Goal: Transaction & Acquisition: Book appointment/travel/reservation

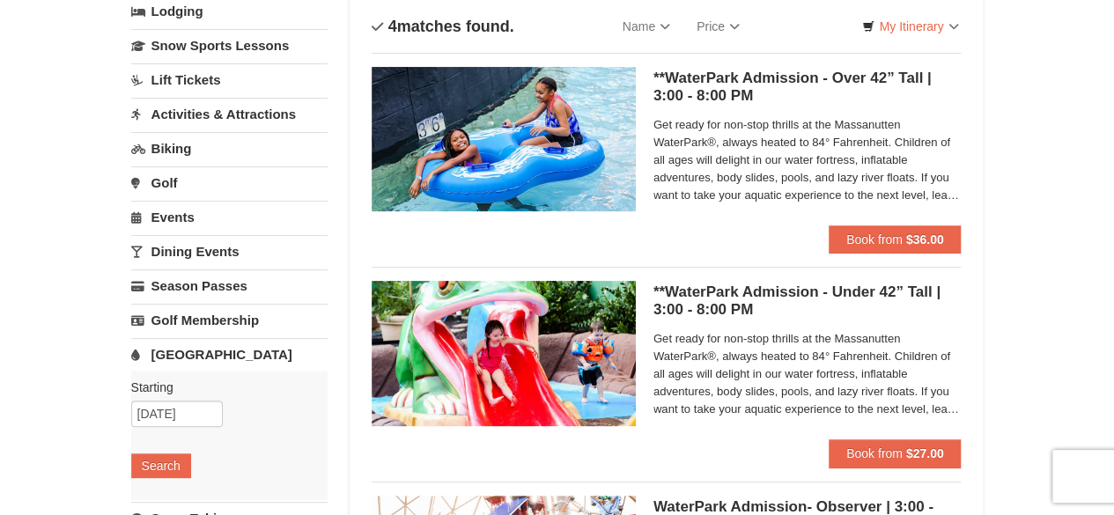
scroll to position [119, 0]
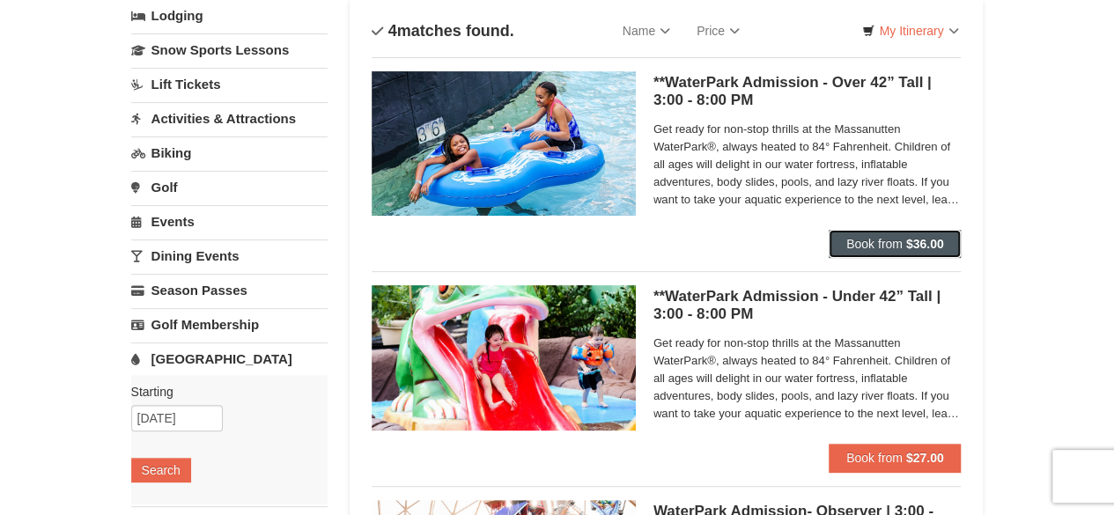
click at [885, 235] on button "Book from $36.00" at bounding box center [895, 244] width 133 height 28
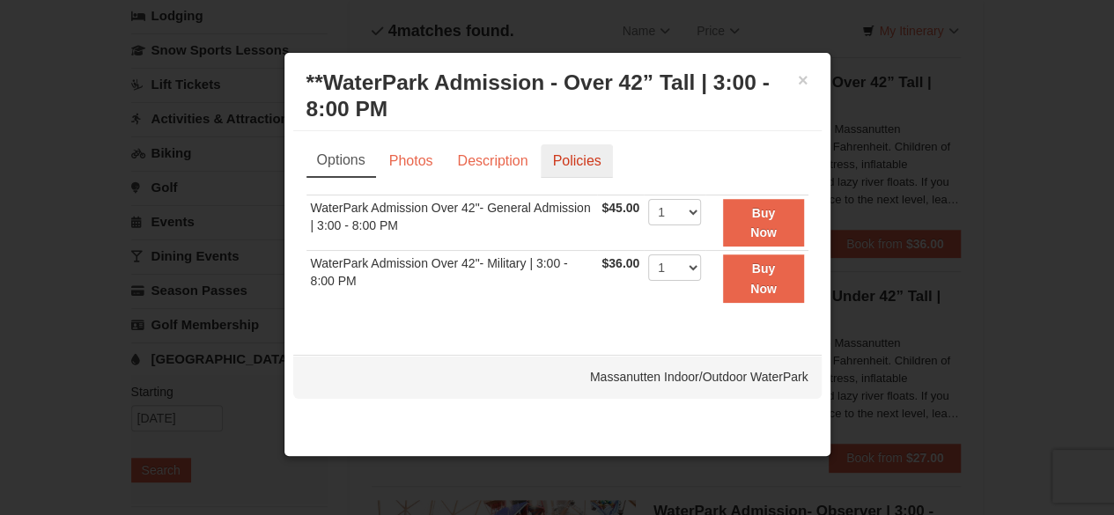
click at [571, 157] on link "Policies" at bounding box center [576, 160] width 71 height 33
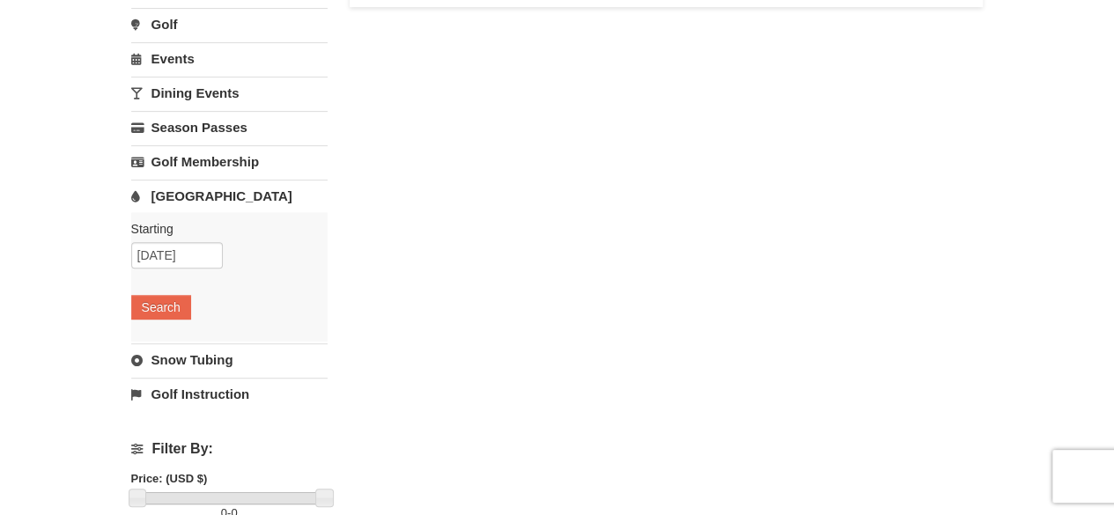
click at [166, 195] on link "Water Park" at bounding box center [229, 196] width 196 height 33
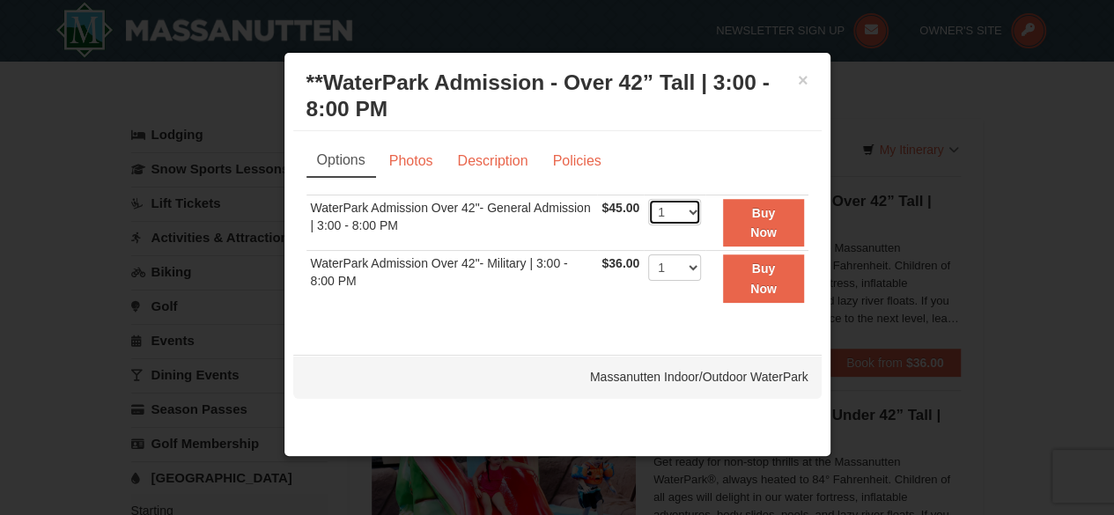
click at [694, 203] on select "1 2 3 4 5 6 7 8 9 10 11 12 13 14 15 16 17 18 19 20 21 22" at bounding box center [674, 212] width 53 height 26
select select "3"
click at [648, 199] on select "1 2 3 4 5 6 7 8 9 10 11 12 13 14 15 16 17 18 19 20 21 22" at bounding box center [674, 212] width 53 height 26
click at [752, 218] on button "Buy Now" at bounding box center [763, 223] width 80 height 48
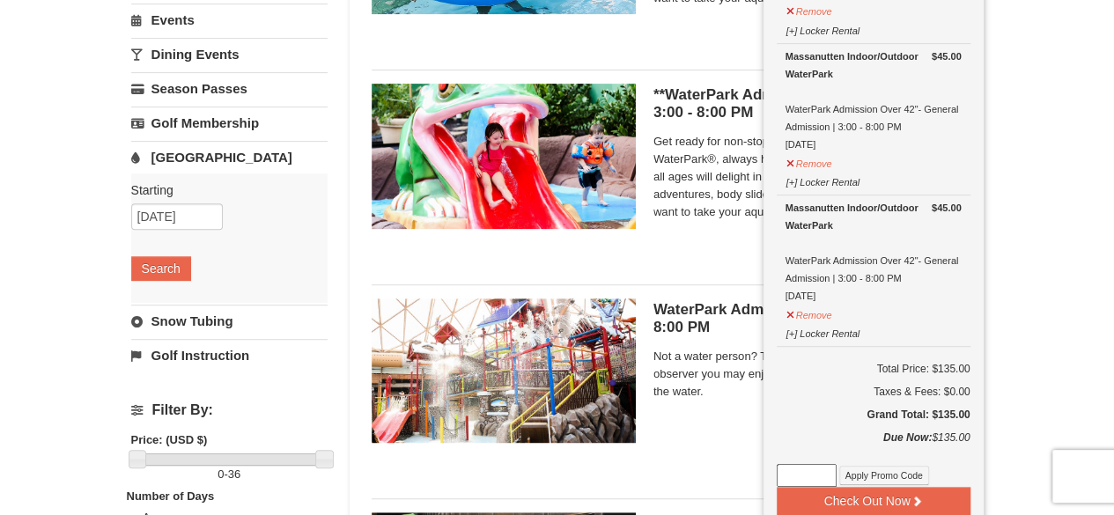
scroll to position [322, 0]
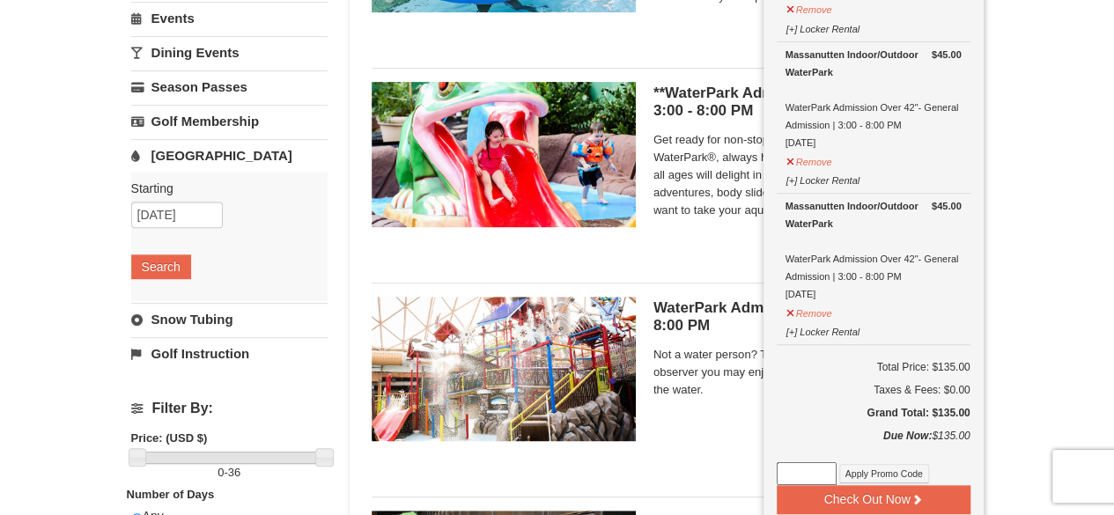
click at [909, 205] on div "Massanutten Indoor/Outdoor WaterPark" at bounding box center [873, 214] width 176 height 35
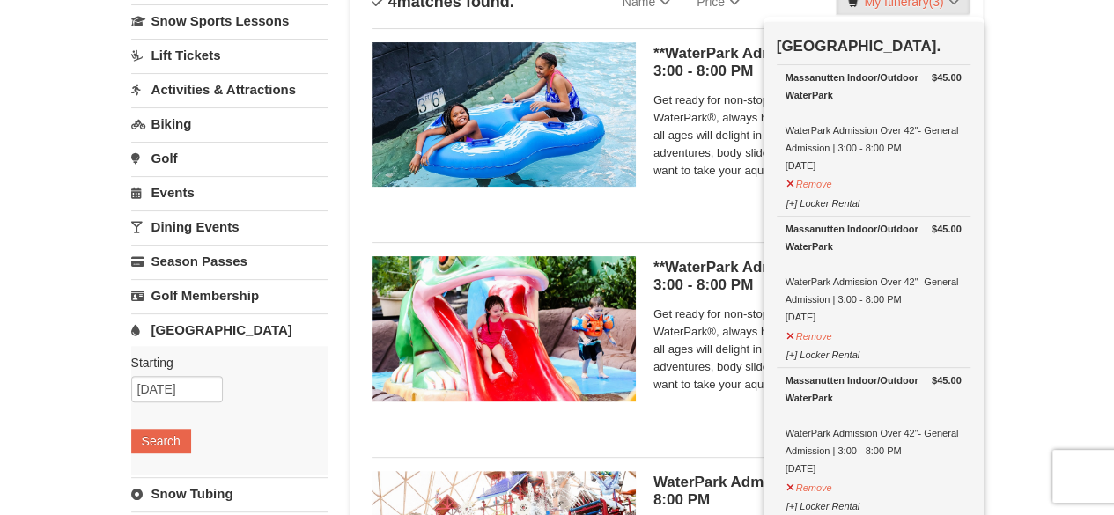
scroll to position [146, 0]
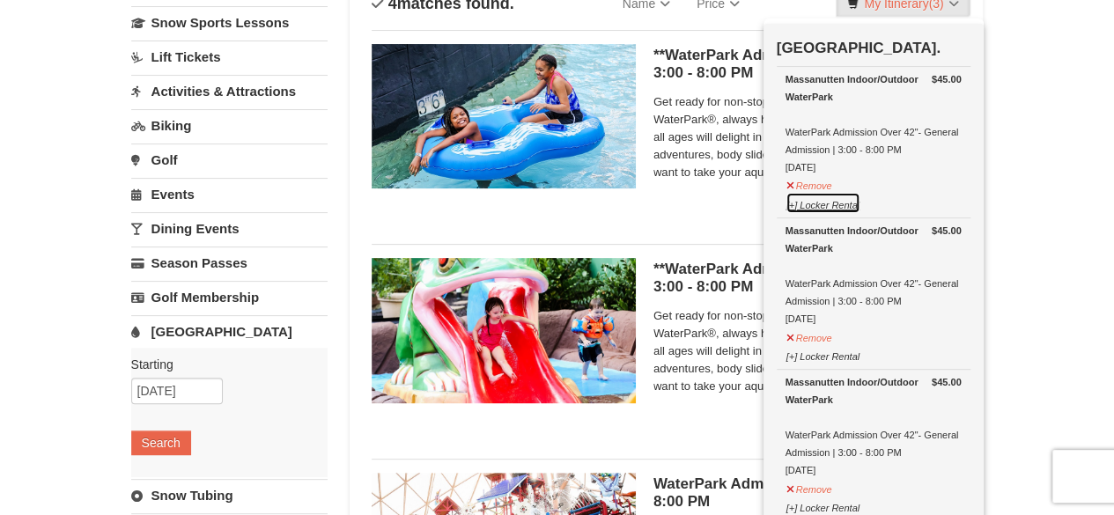
click at [794, 202] on button "[+] Locker Rental" at bounding box center [822, 203] width 75 height 22
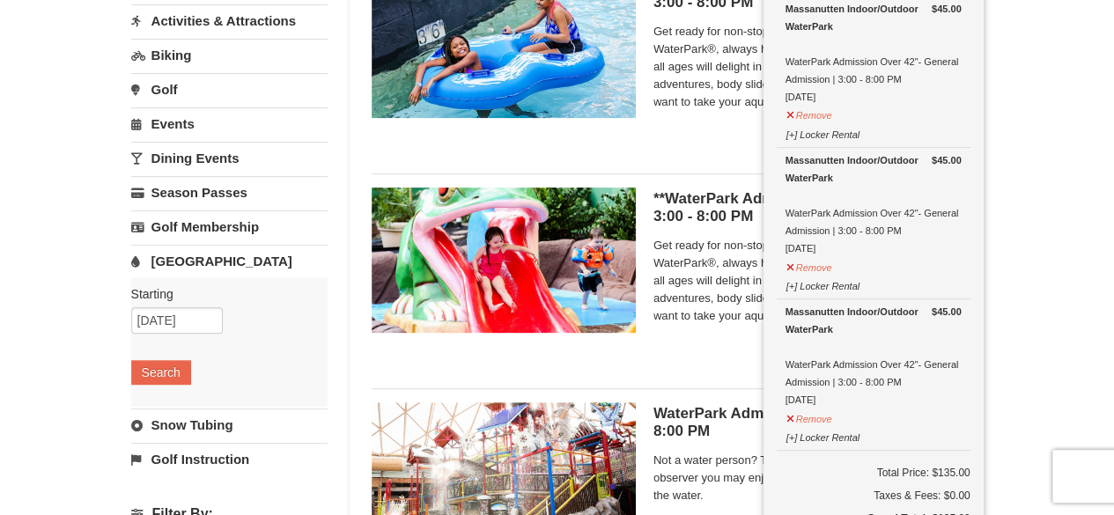
scroll to position [217, 0]
click at [792, 133] on button "[+] Locker Rental" at bounding box center [822, 133] width 75 height 22
click at [823, 131] on button "[+] Locker Rental" at bounding box center [822, 133] width 75 height 22
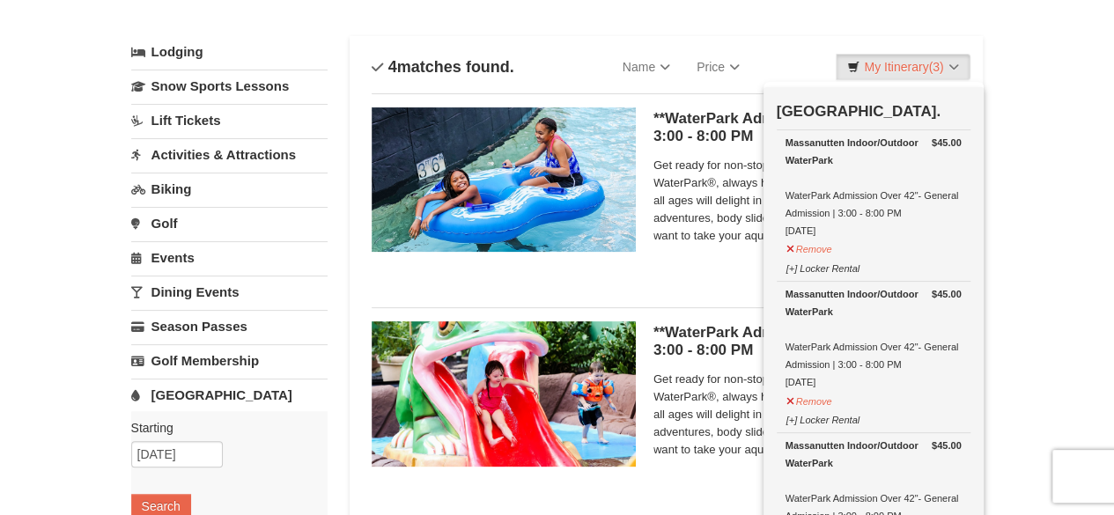
scroll to position [76, 0]
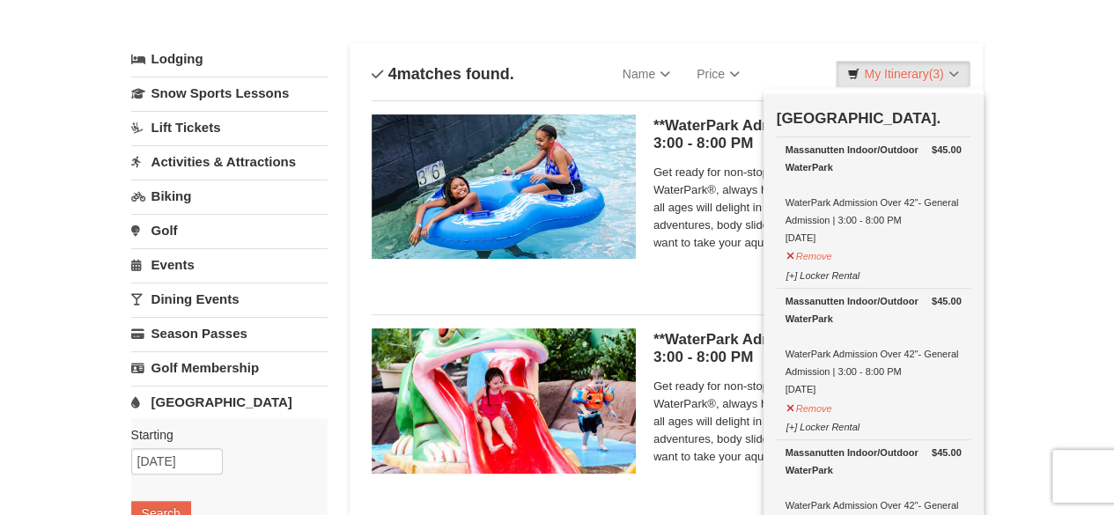
click at [1035, 58] on div "× Categories List Filter My Itinerary (3) Check Out Now Water Park Pass. $45.00…" at bounding box center [557, 513] width 1114 height 1054
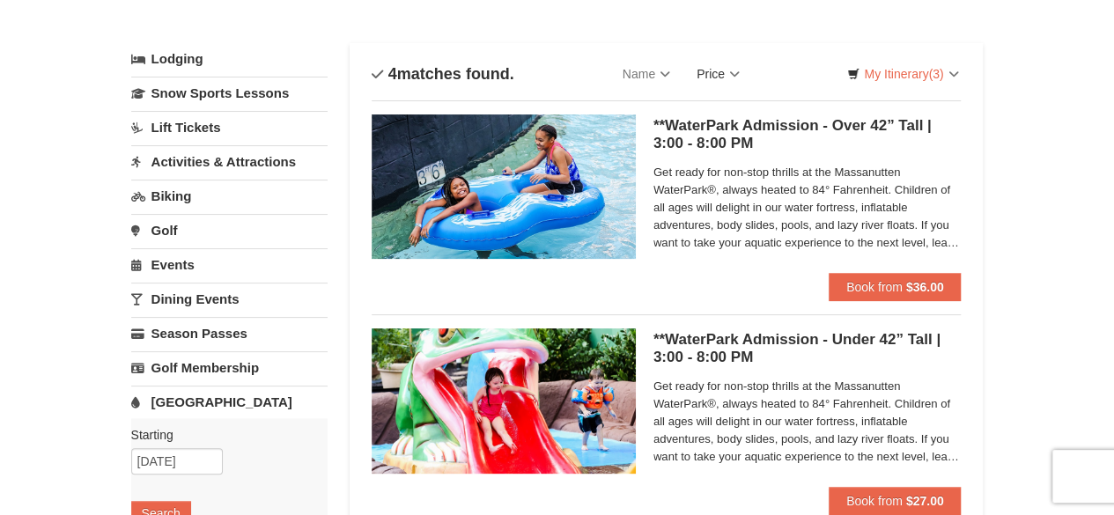
click at [719, 78] on link "Price" at bounding box center [718, 73] width 70 height 35
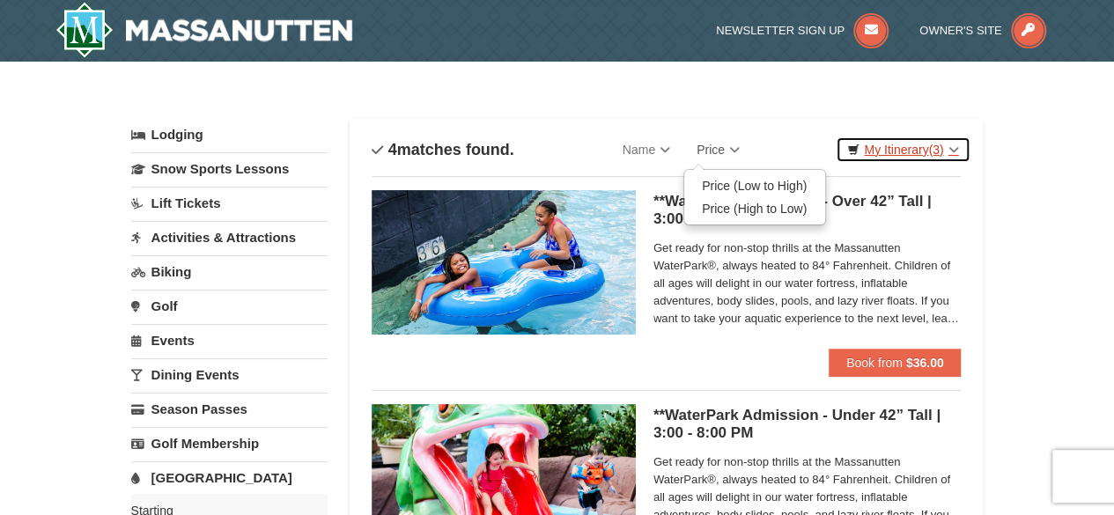
click at [903, 147] on link "My Itinerary (3)" at bounding box center [903, 149] width 134 height 26
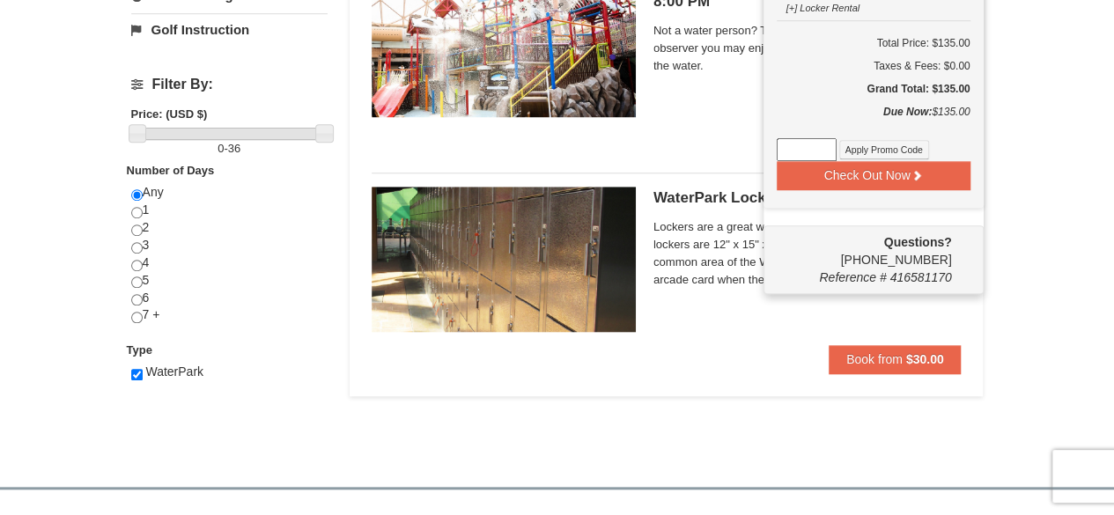
scroll to position [655, 0]
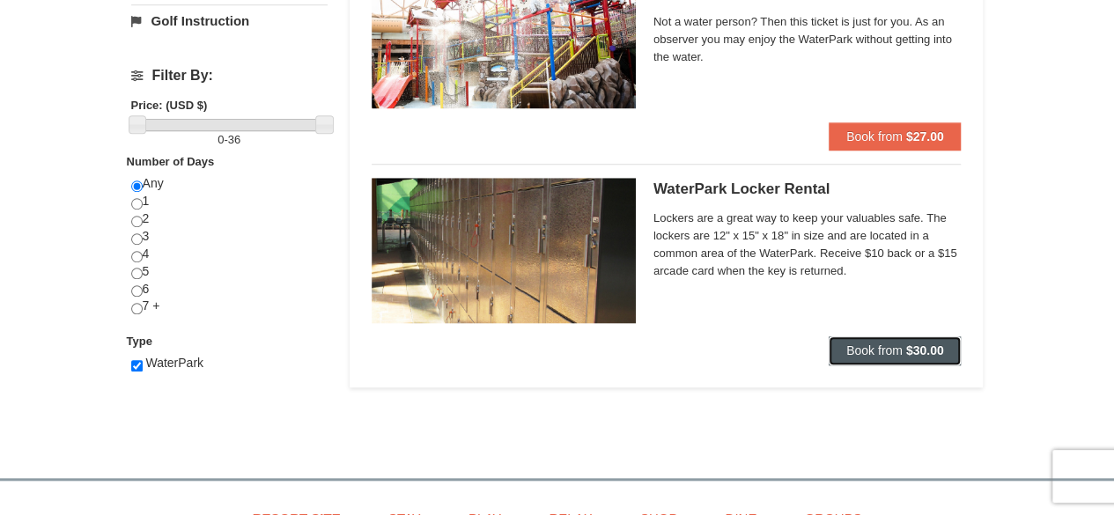
click at [868, 350] on span "Book from" at bounding box center [874, 350] width 56 height 14
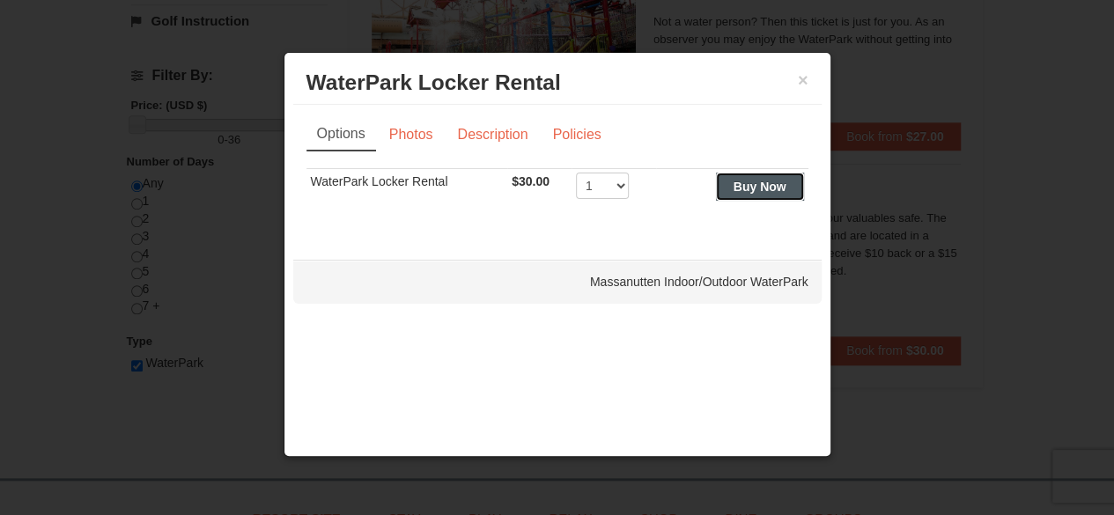
click at [764, 181] on strong "Buy Now" at bounding box center [759, 187] width 53 height 14
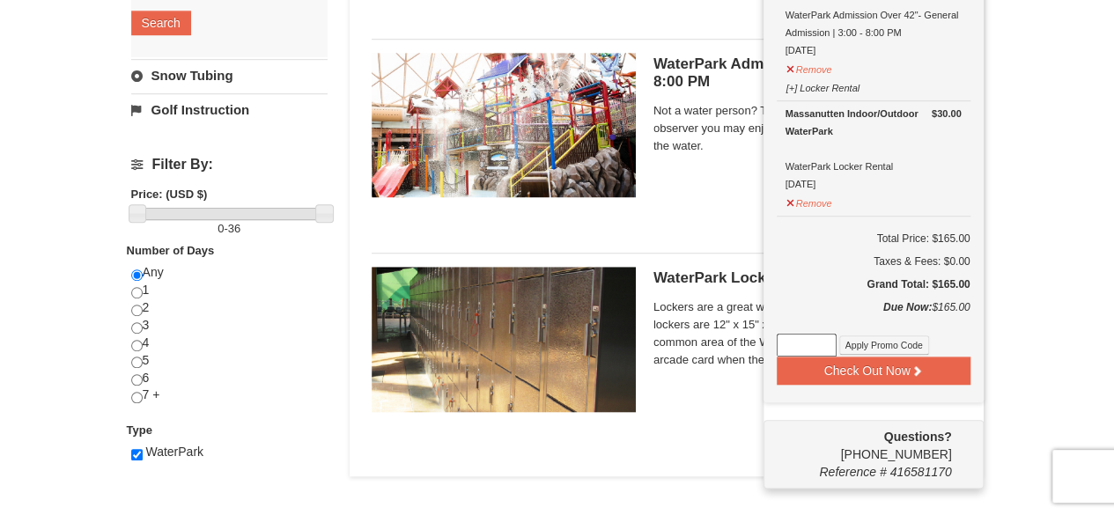
scroll to position [569, 0]
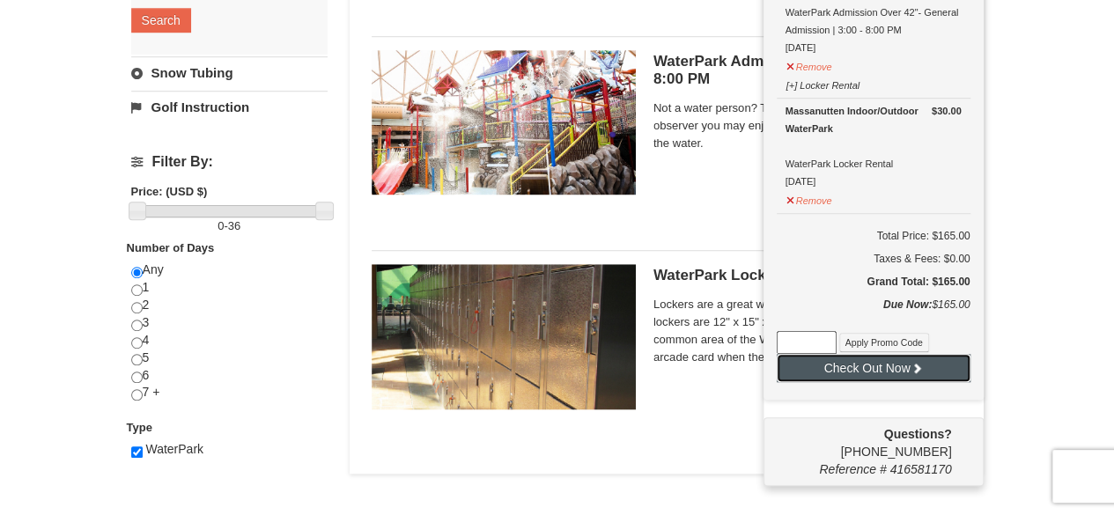
click at [792, 367] on button "Check Out Now" at bounding box center [874, 368] width 194 height 28
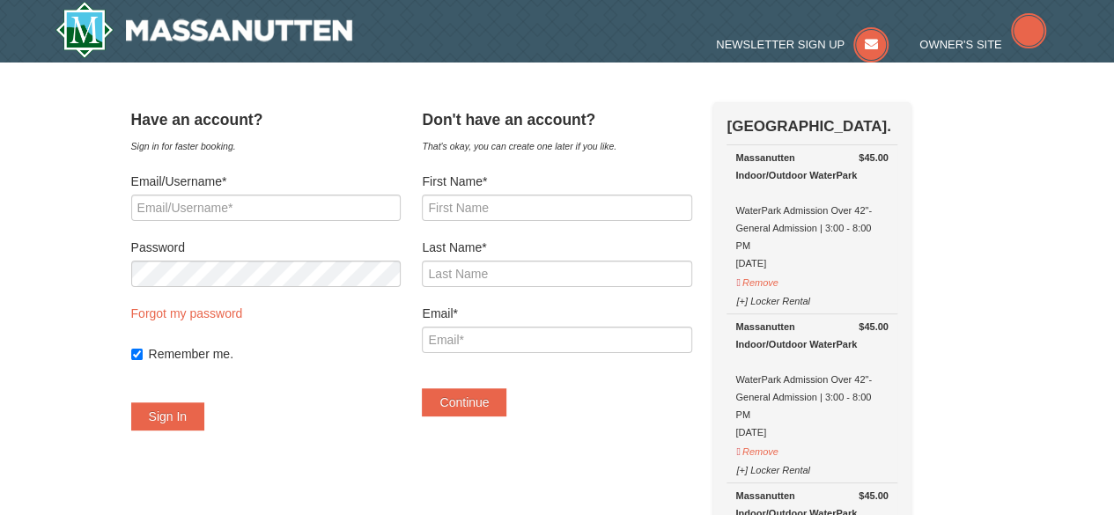
select select "10"
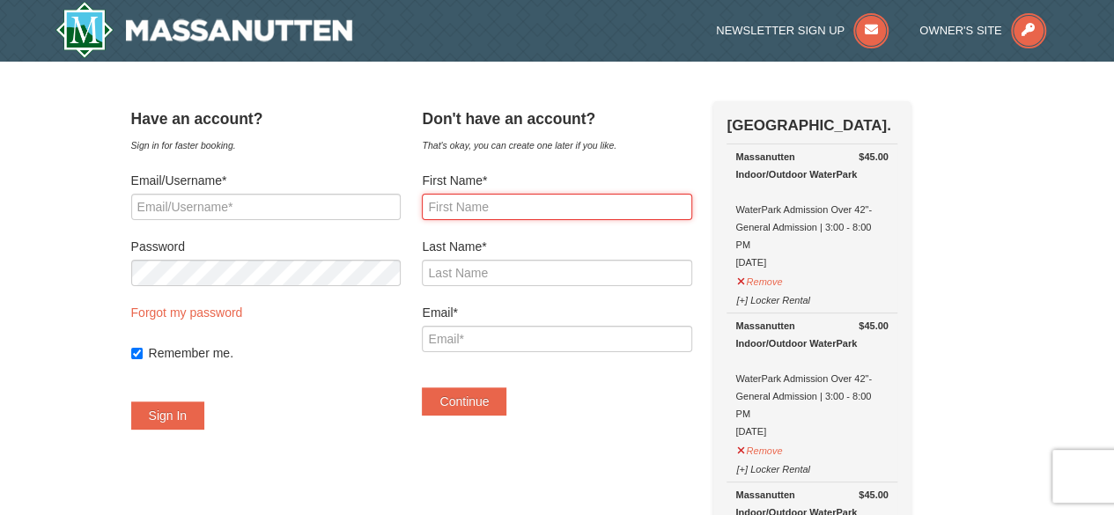
click at [595, 203] on input "First Name*" at bounding box center [556, 207] width 269 height 26
type input "Felesha"
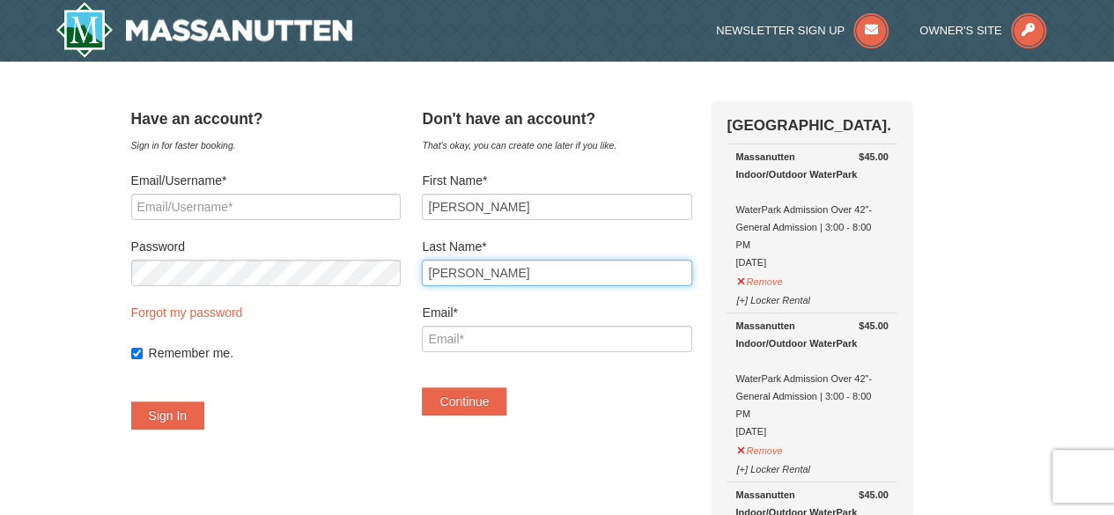
type input "Ueltschy"
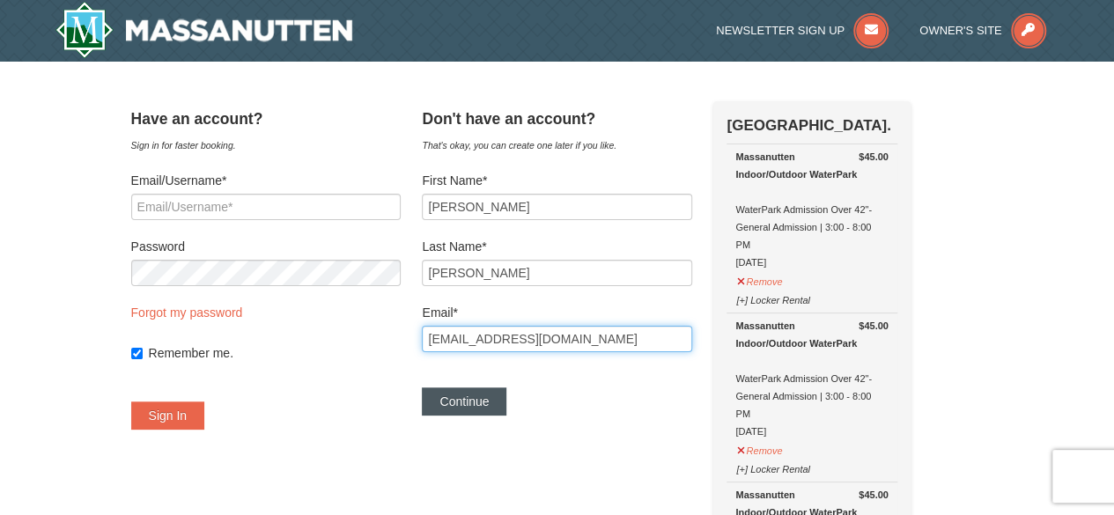
type input "fesha93@yahoo.com"
click at [473, 402] on button "Continue" at bounding box center [464, 401] width 85 height 28
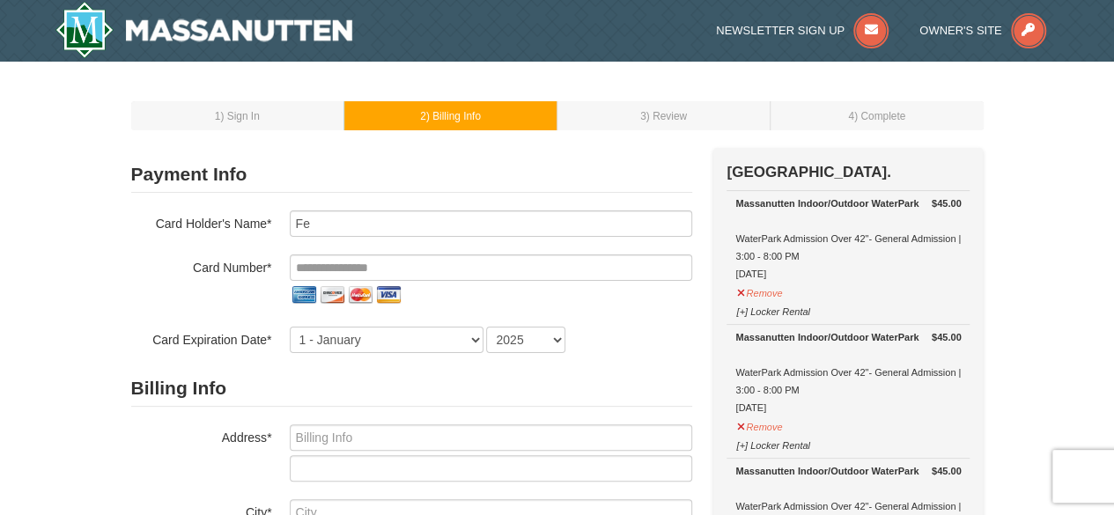
type input "F"
type input "robert ueltschy"
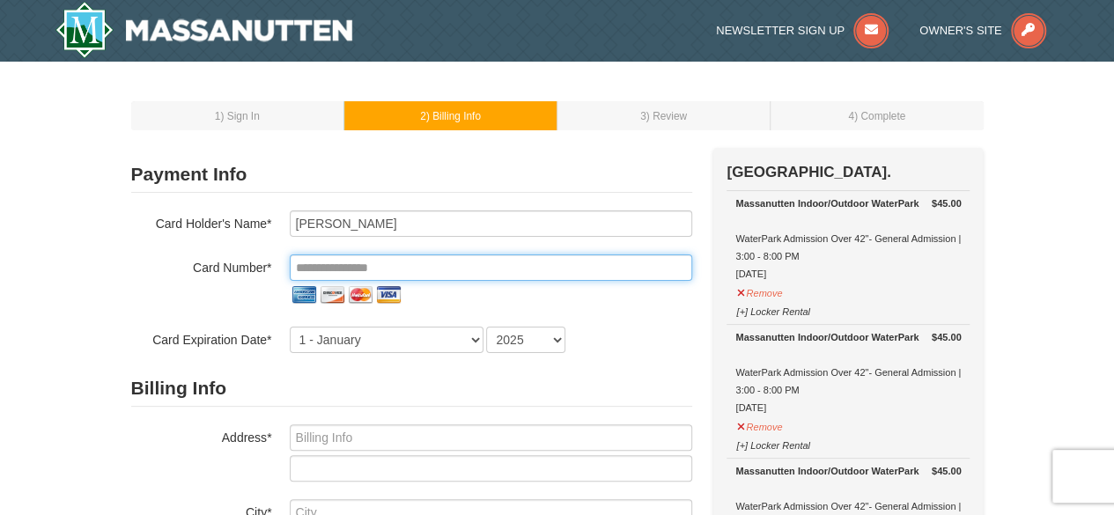
type input "**********"
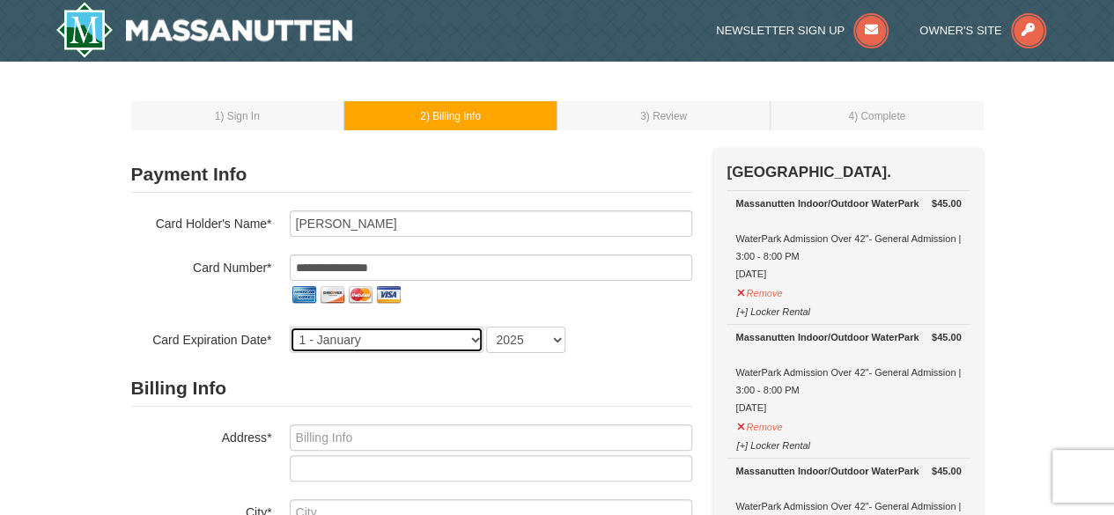
select select "5"
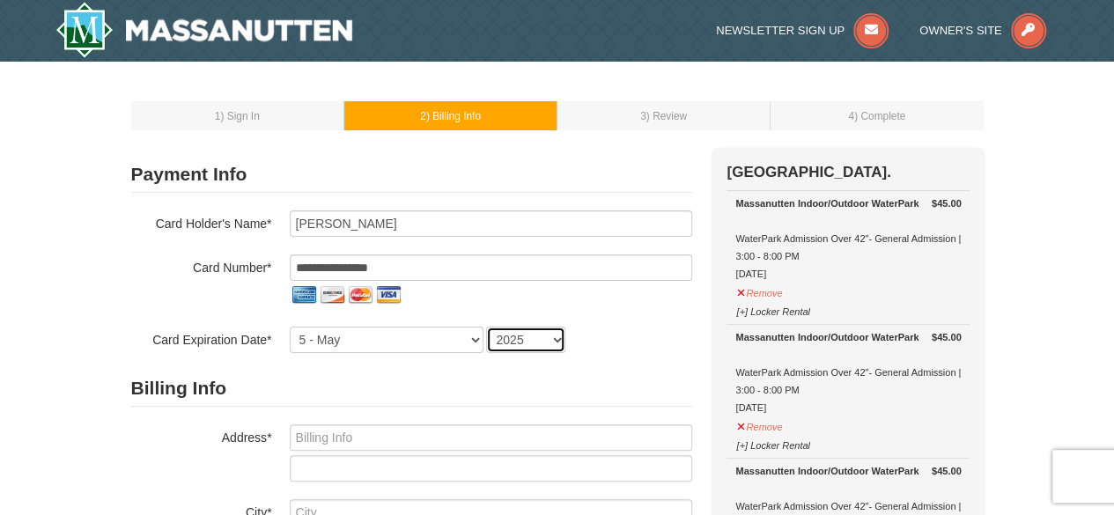
select select "2027"
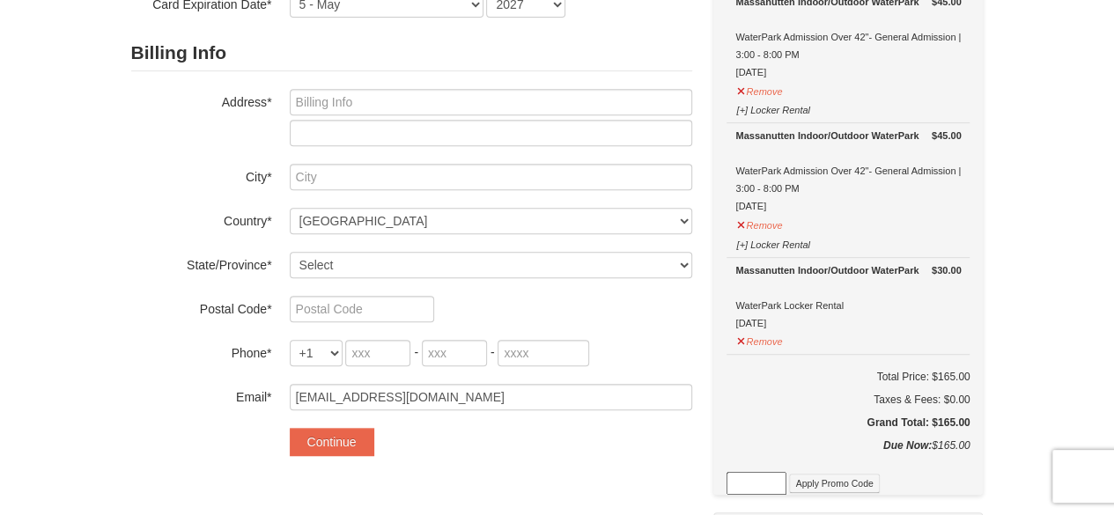
scroll to position [331, 0]
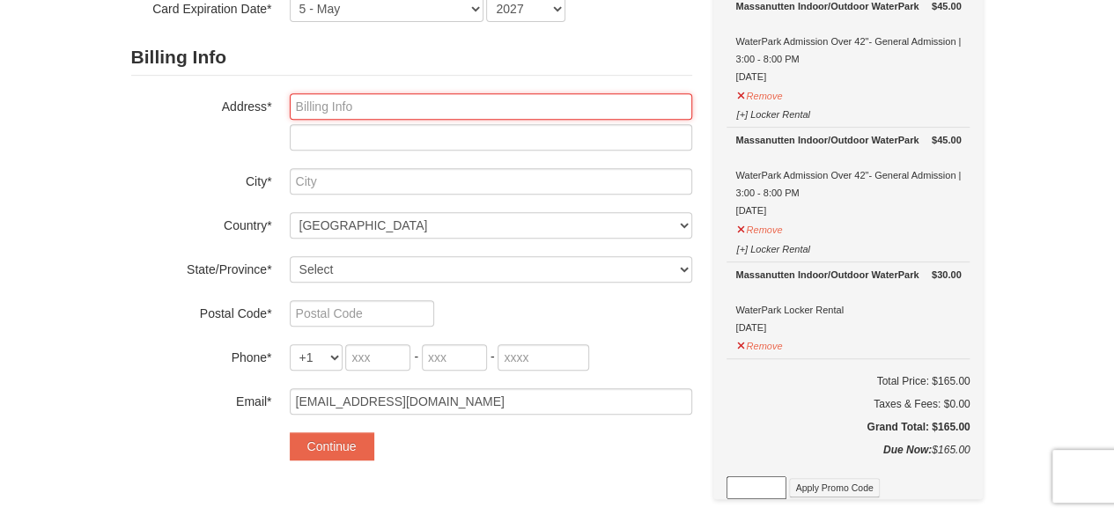
click at [640, 105] on input "text" at bounding box center [491, 106] width 402 height 26
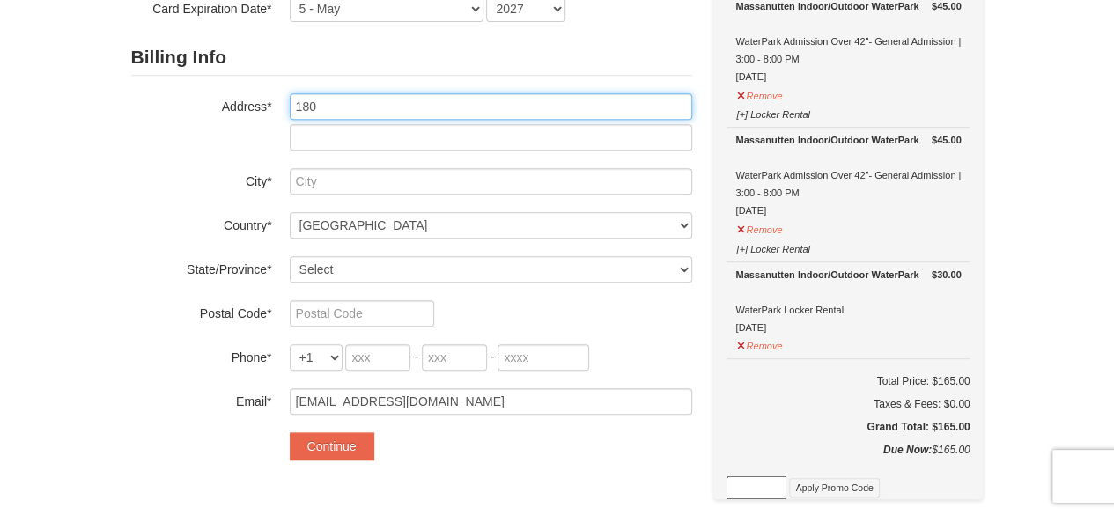
type input "180 chiselfinger ridge rd"
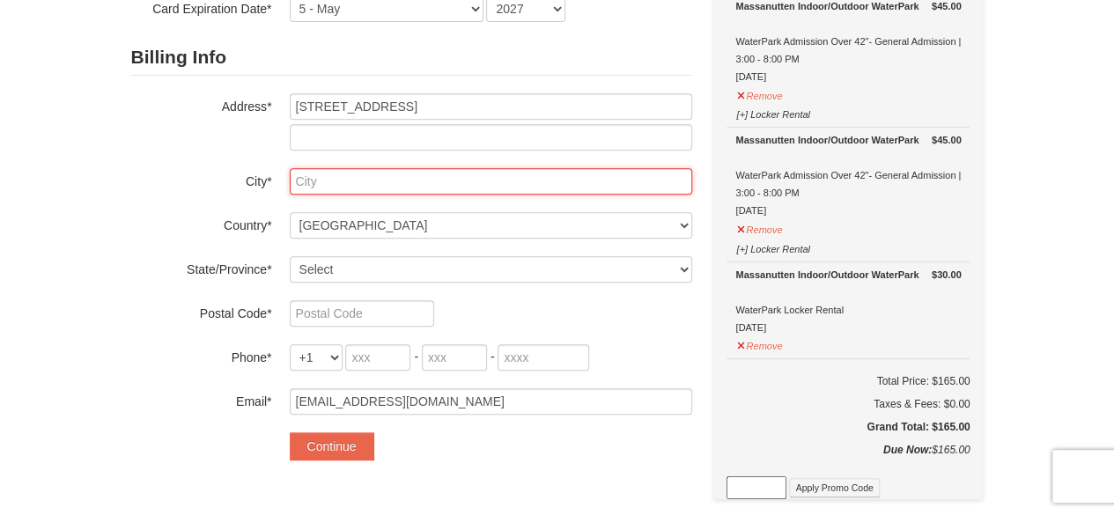
type input "new martinsville"
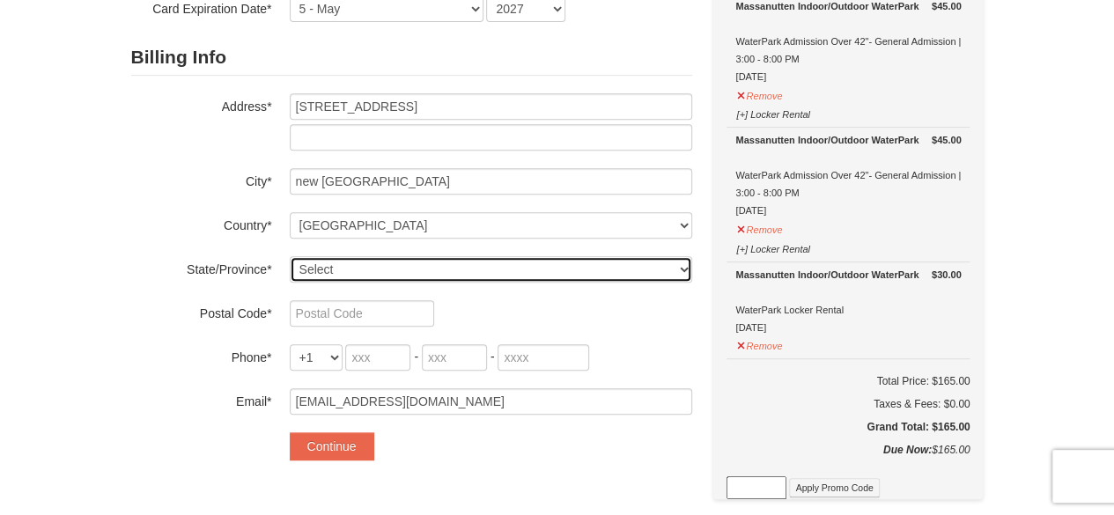
select select "WV"
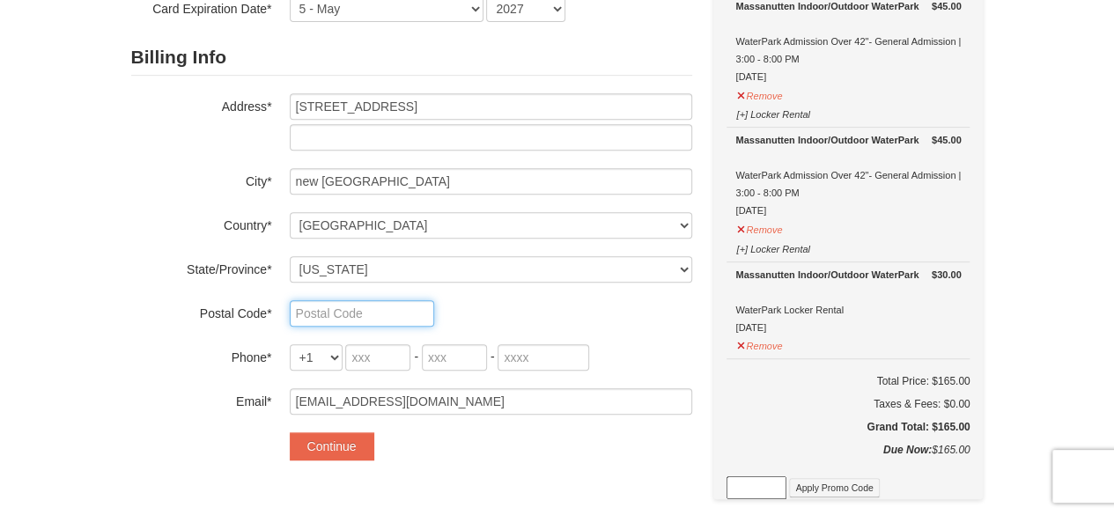
type input "26155"
type input "304"
type input "815"
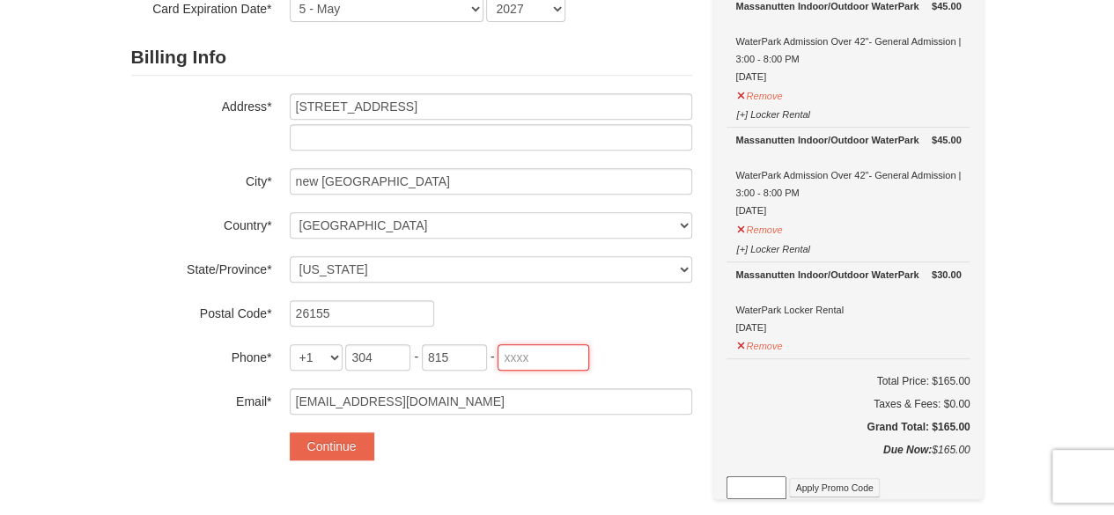
type input "4037"
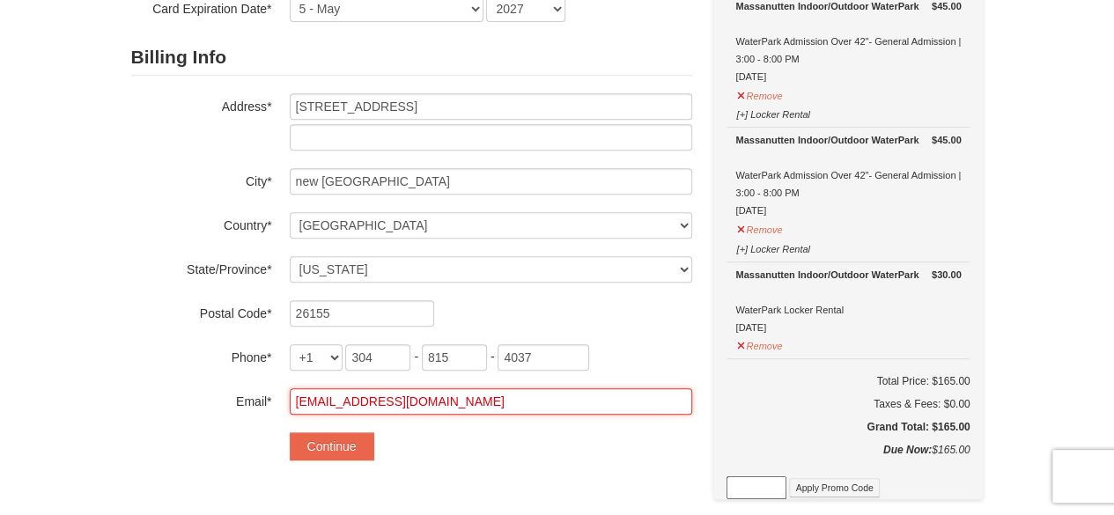
type input "[EMAIL_ADDRESS][DOMAIN_NAME]"
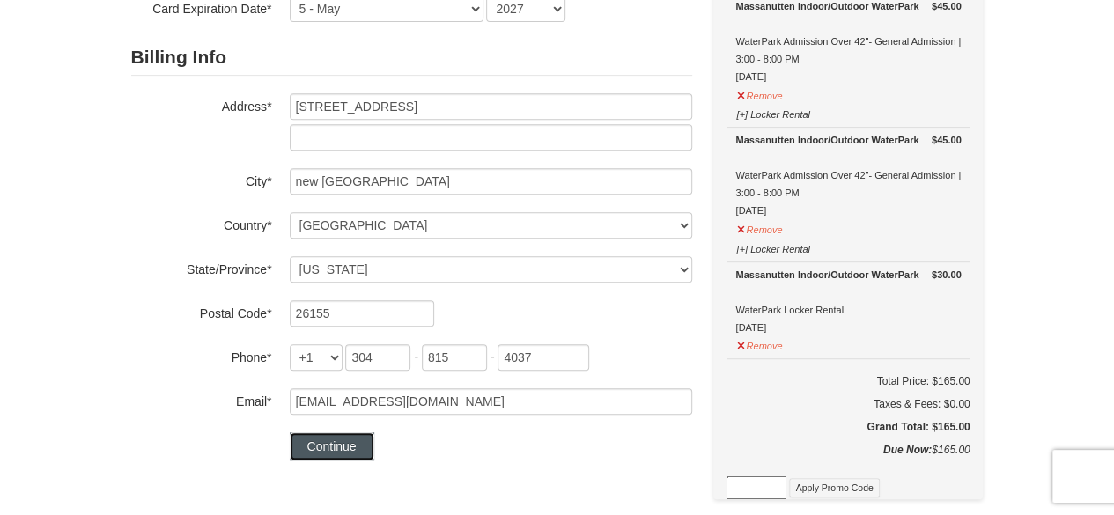
click at [313, 442] on button "Continue" at bounding box center [332, 446] width 85 height 28
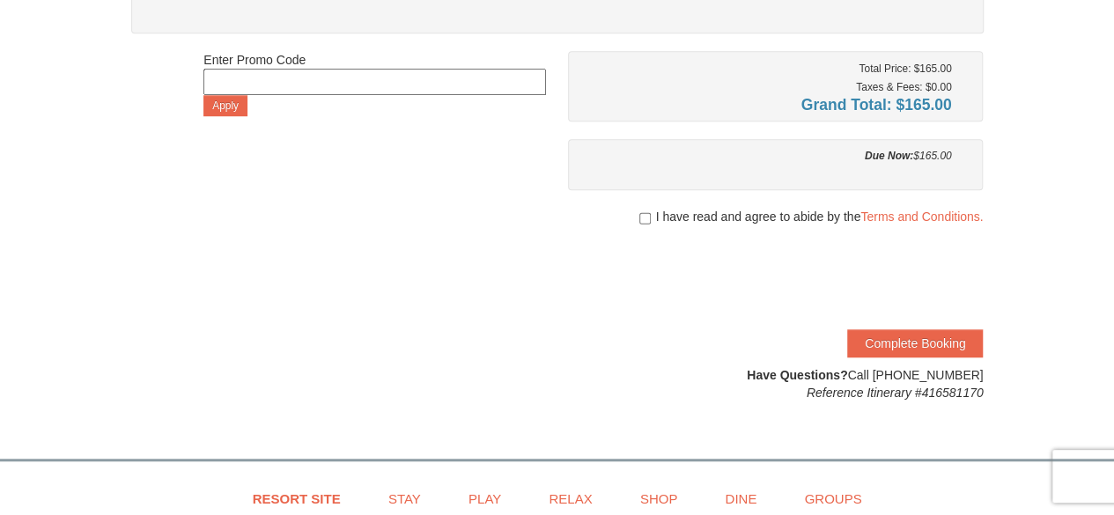
scroll to position [497, 0]
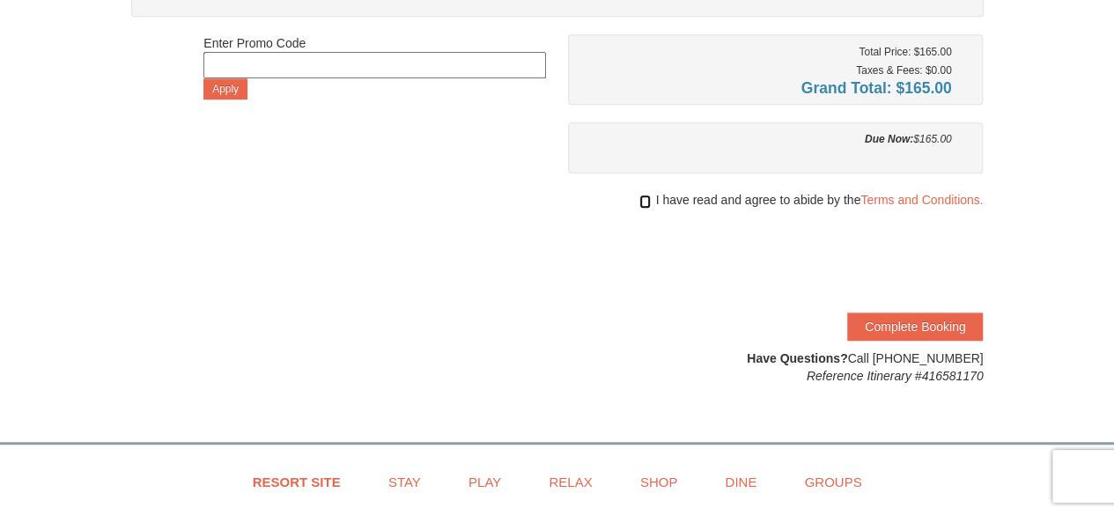
click at [641, 202] on input "checkbox" at bounding box center [644, 202] width 11 height 14
checkbox input "true"
click at [865, 322] on button "Complete Booking" at bounding box center [915, 327] width 136 height 28
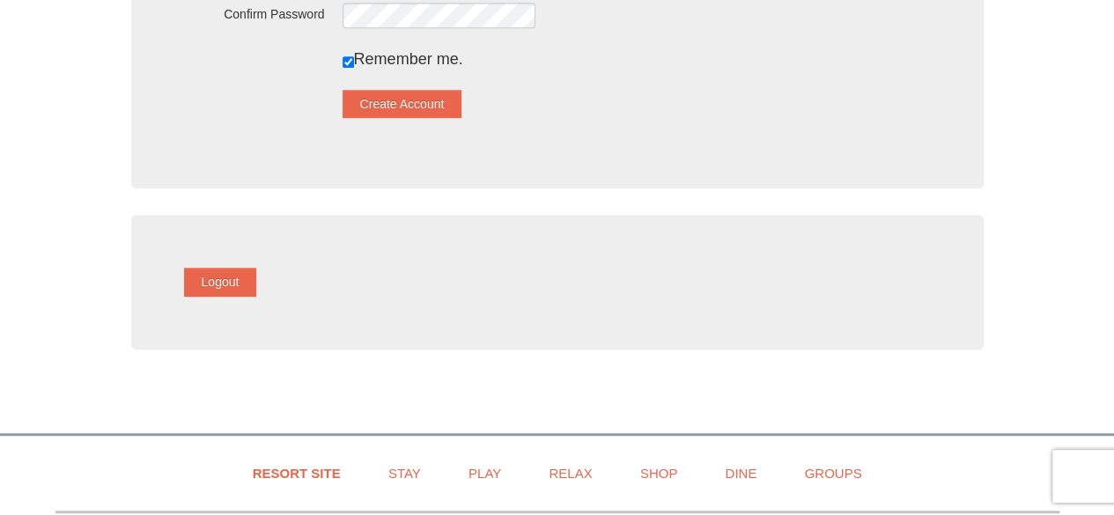
scroll to position [528, 0]
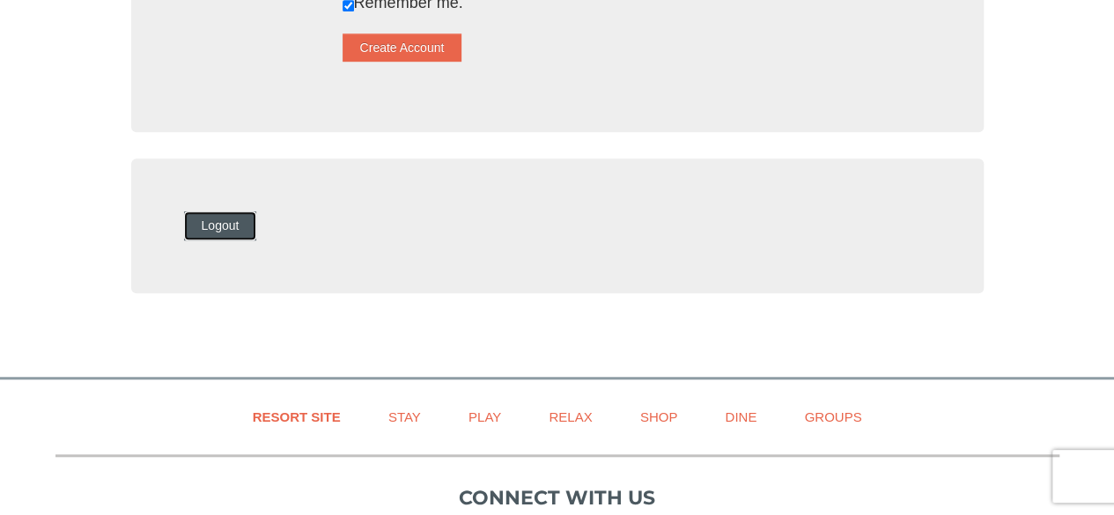
click at [230, 223] on button "Logout" at bounding box center [220, 225] width 73 height 28
